Goal: Task Accomplishment & Management: Use online tool/utility

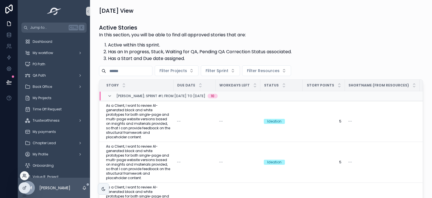
click at [23, 176] on icon at bounding box center [24, 175] width 5 height 5
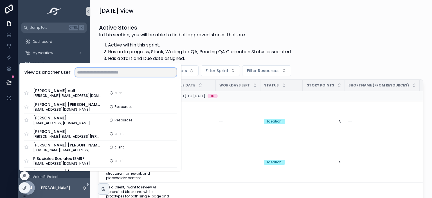
click at [106, 75] on input "text" at bounding box center [126, 72] width 102 height 9
click at [104, 73] on input "text" at bounding box center [126, 72] width 102 height 9
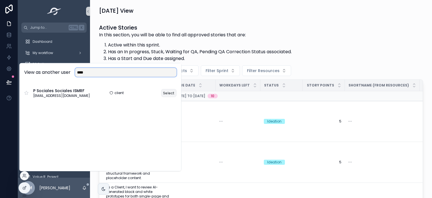
type input "****"
click at [163, 95] on button "Select" at bounding box center [168, 93] width 15 height 8
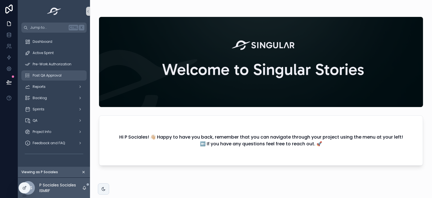
click at [52, 73] on span "Post QA Approval" at bounding box center [47, 75] width 29 height 5
